Goal: Task Accomplishment & Management: Manage account settings

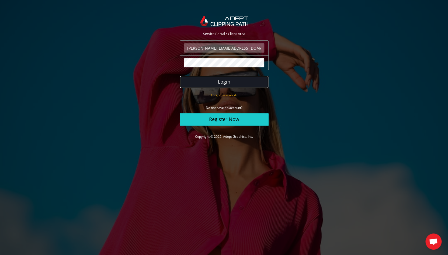
click at [228, 82] on button "Login" at bounding box center [224, 82] width 89 height 12
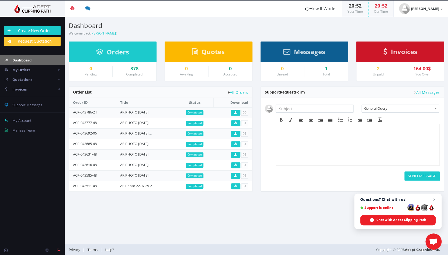
click at [402, 49] on span "Invoices" at bounding box center [404, 51] width 26 height 9
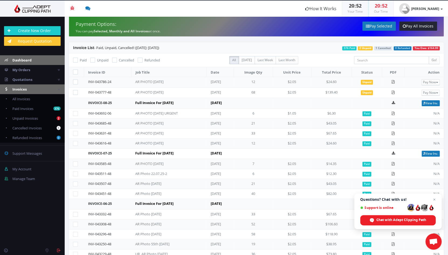
click at [27, 60] on span "Dashboard" at bounding box center [21, 60] width 19 height 5
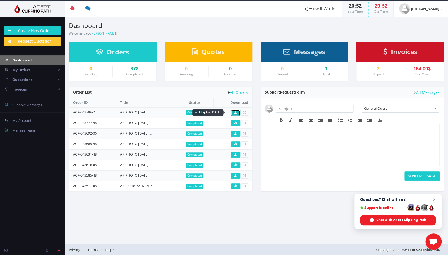
click at [237, 112] on icon at bounding box center [235, 112] width 3 height 3
click at [430, 10] on strong "[PERSON_NAME]" at bounding box center [425, 8] width 28 height 5
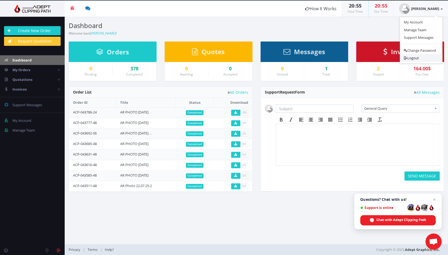
click at [410, 58] on link "Logout" at bounding box center [421, 58] width 43 height 8
